Goal: Task Accomplishment & Management: Manage account settings

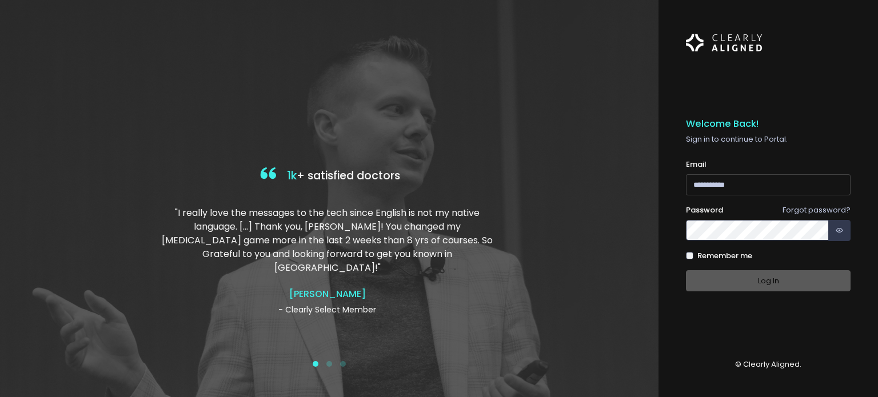
type input "**********"
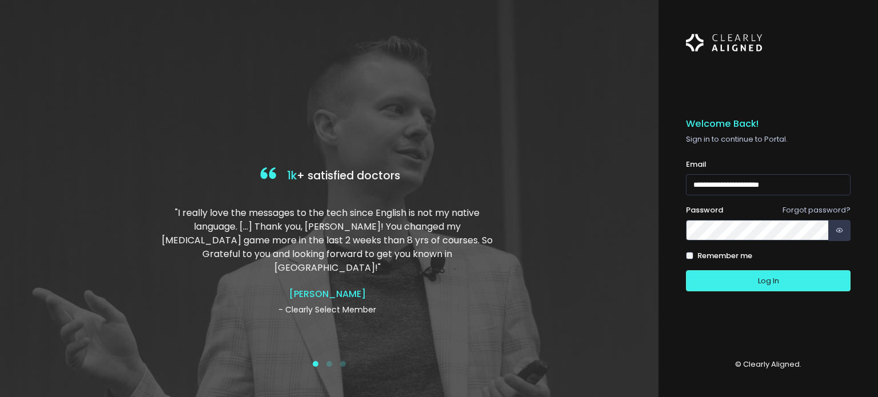
click at [737, 278] on div "Log In" at bounding box center [768, 280] width 165 height 21
click at [702, 283] on button "Log In" at bounding box center [768, 280] width 165 height 21
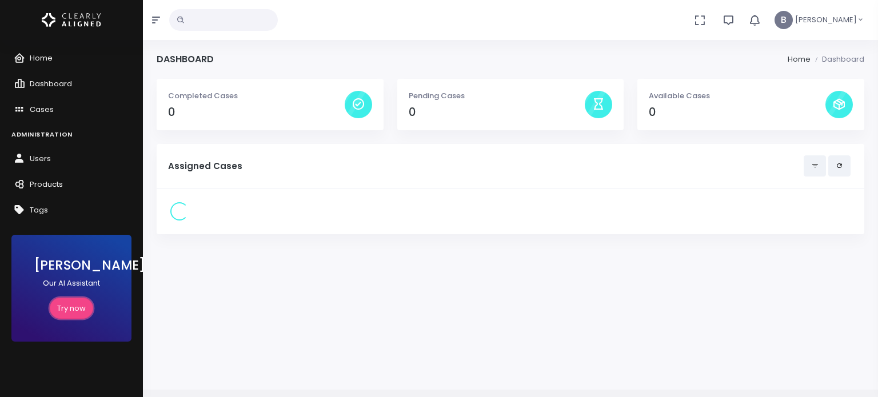
click at [70, 303] on link "Try now" at bounding box center [71, 308] width 43 height 21
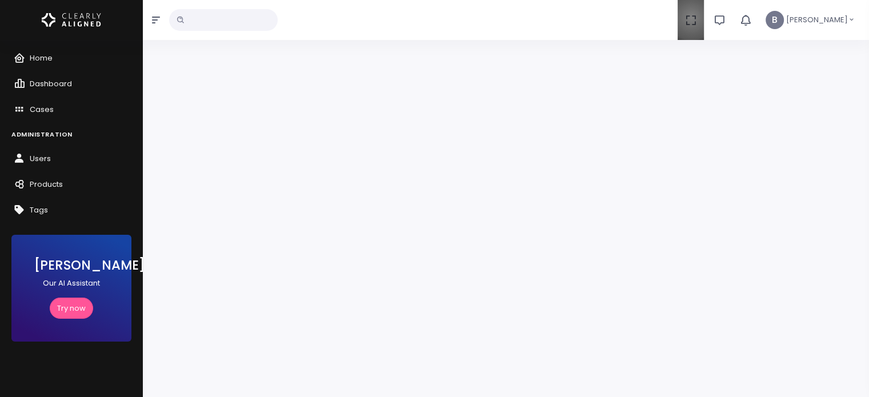
click at [695, 18] on icon "button" at bounding box center [691, 20] width 13 height 13
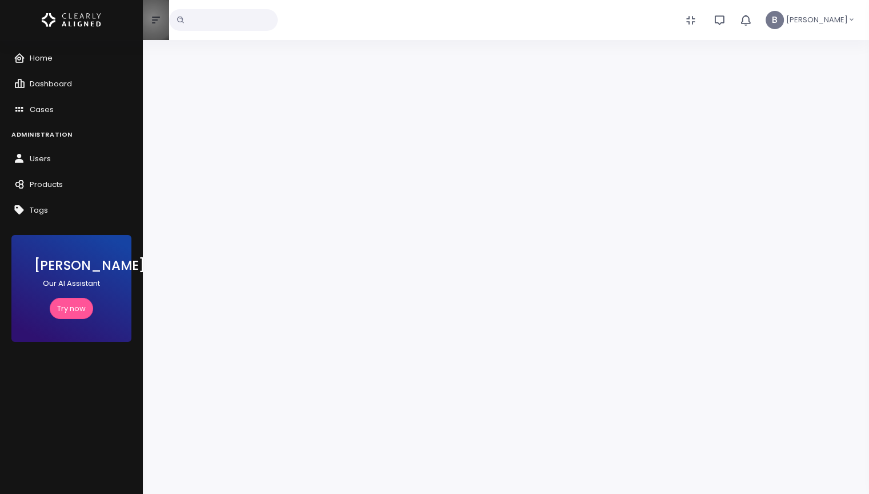
click at [153, 18] on icon "button" at bounding box center [156, 19] width 8 height 9
